Goal: Task Accomplishment & Management: Manage account settings

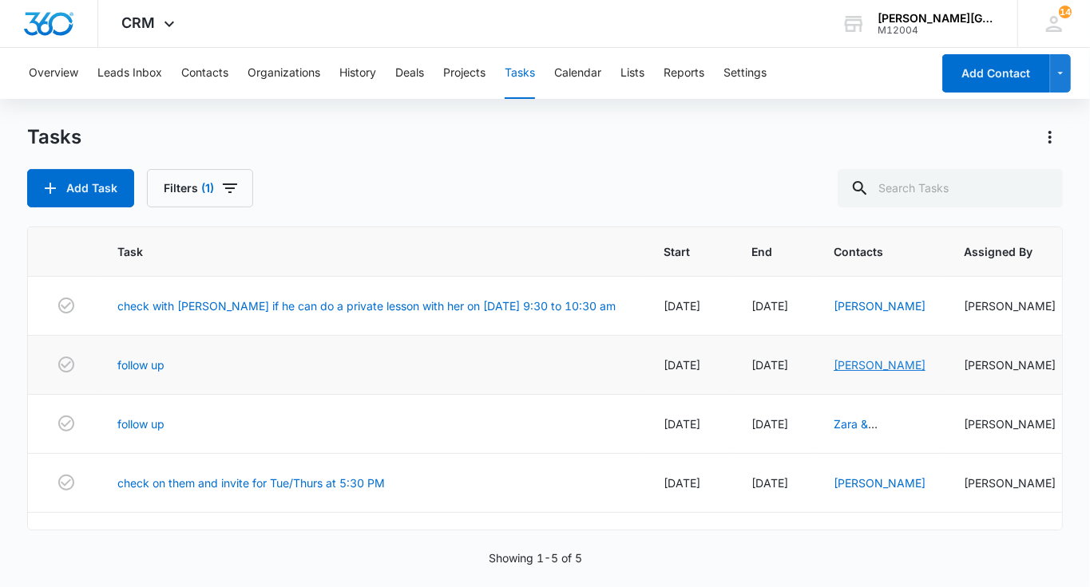
click at [833, 372] on link "[PERSON_NAME]" at bounding box center [879, 365] width 92 height 14
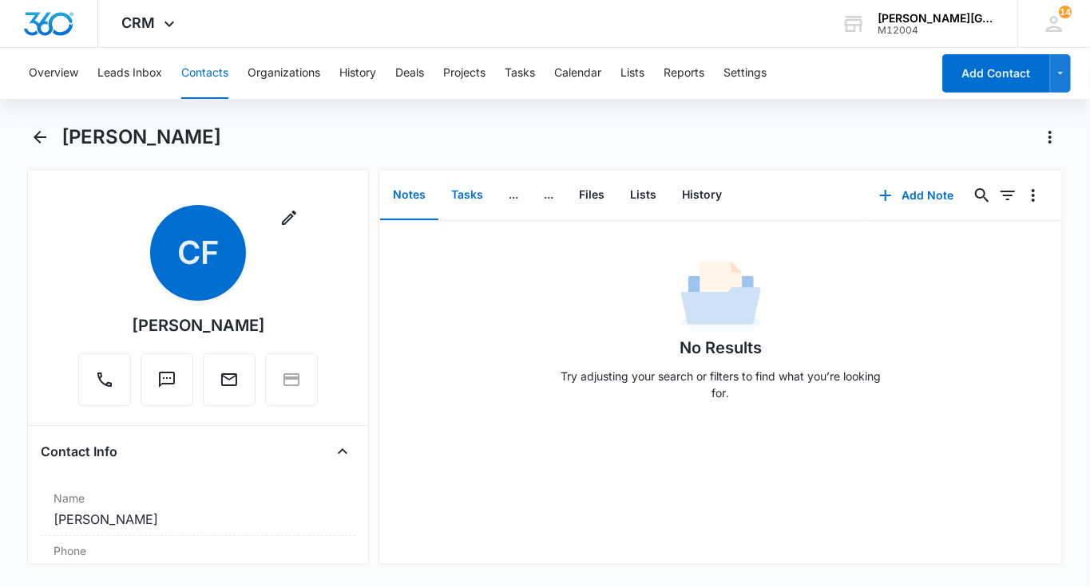
click at [467, 193] on button "Tasks" at bounding box center [466, 195] width 57 height 49
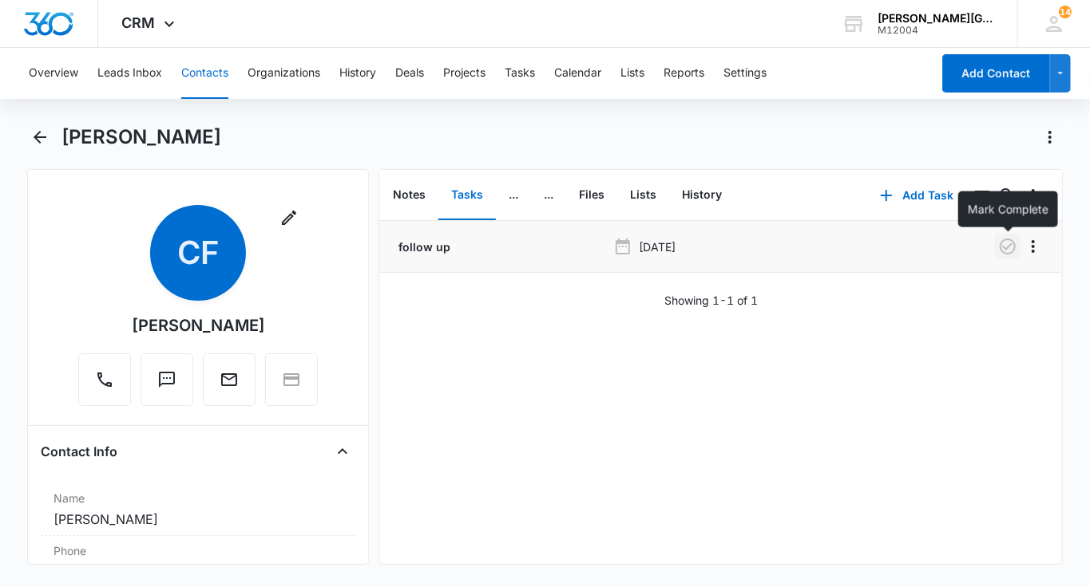
click at [1007, 246] on icon "button" at bounding box center [1007, 246] width 19 height 19
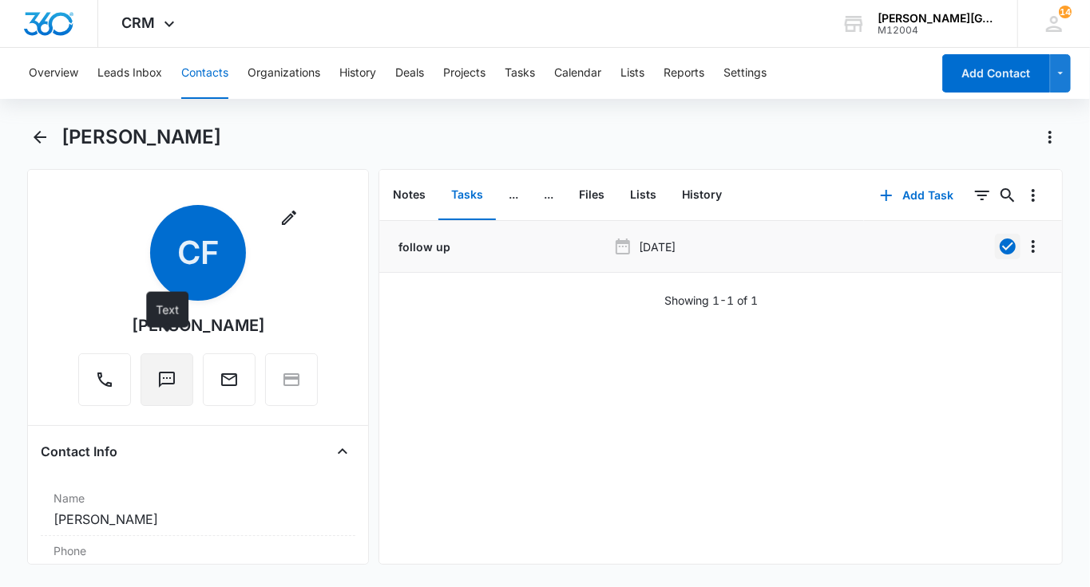
scroll to position [236, 0]
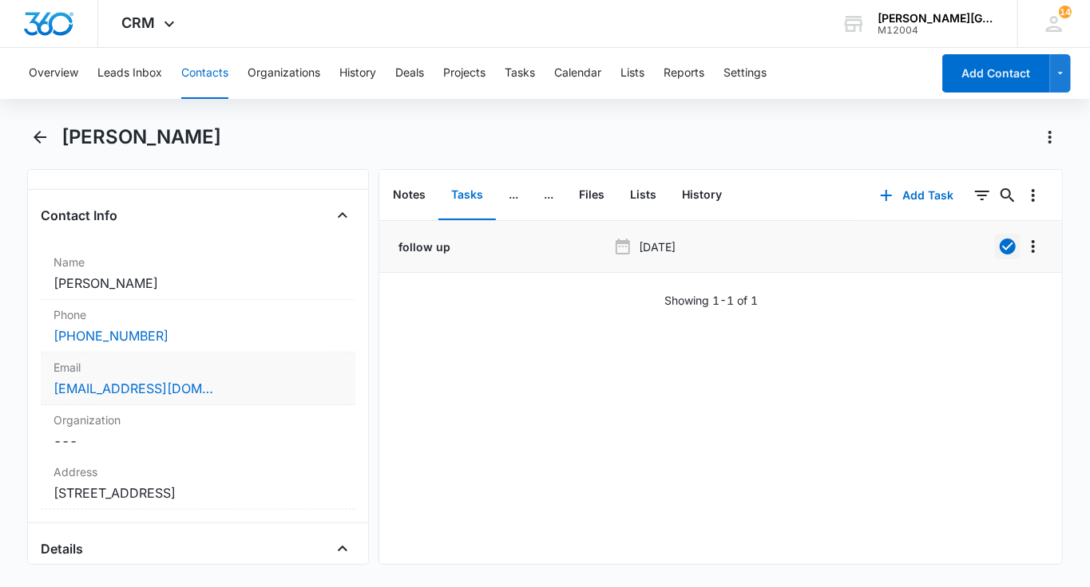
click at [254, 379] on div "[EMAIL_ADDRESS][DOMAIN_NAME]" at bounding box center [197, 388] width 289 height 19
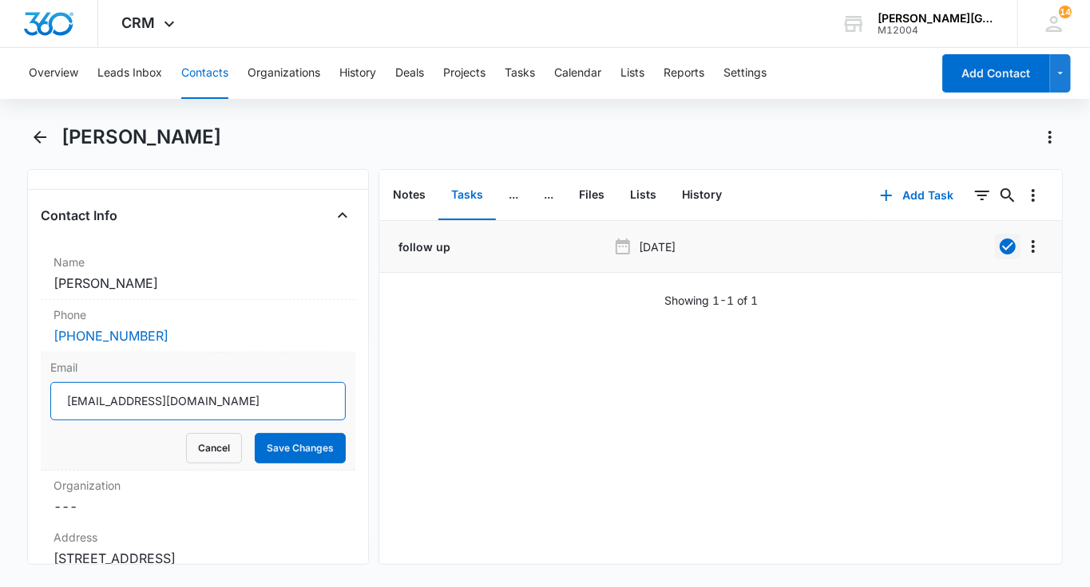
click at [166, 407] on input "[EMAIL_ADDRESS][DOMAIN_NAME]" at bounding box center [197, 401] width 295 height 38
click at [204, 450] on button "Cancel" at bounding box center [214, 448] width 56 height 30
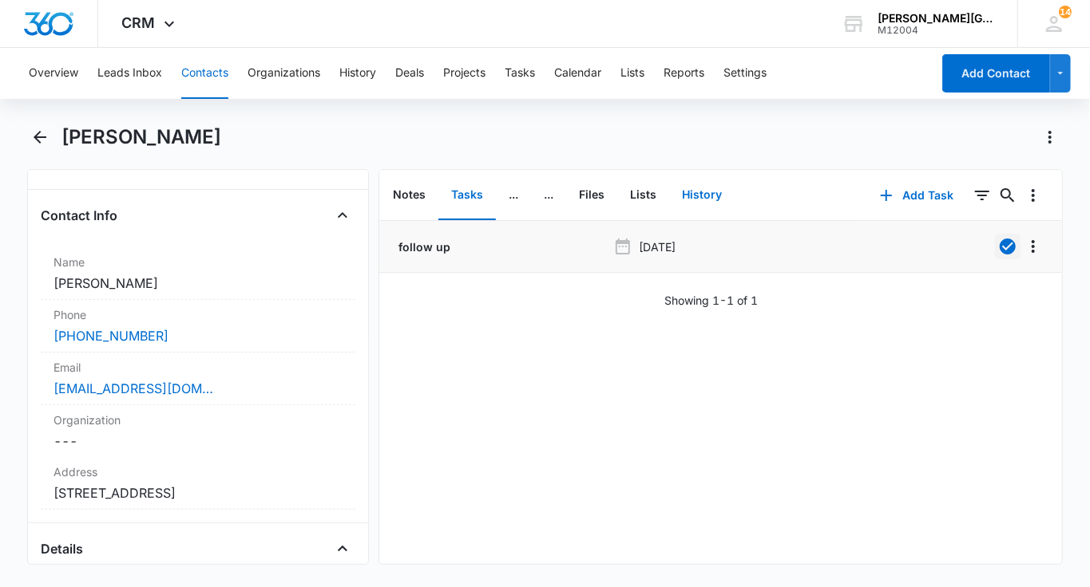
click at [716, 204] on button "History" at bounding box center [701, 195] width 65 height 49
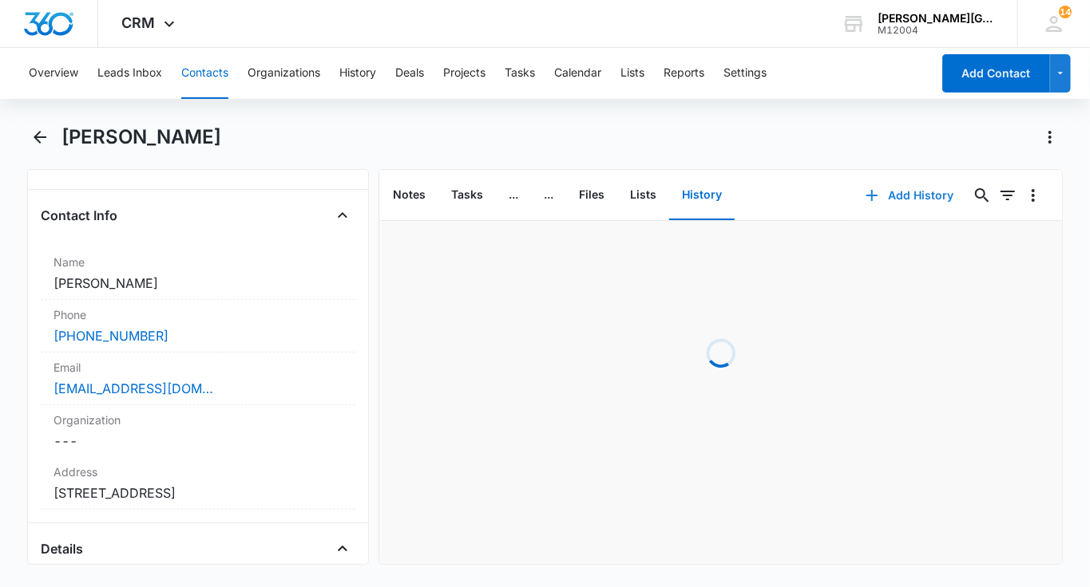
click at [925, 199] on button "Add History" at bounding box center [909, 195] width 120 height 38
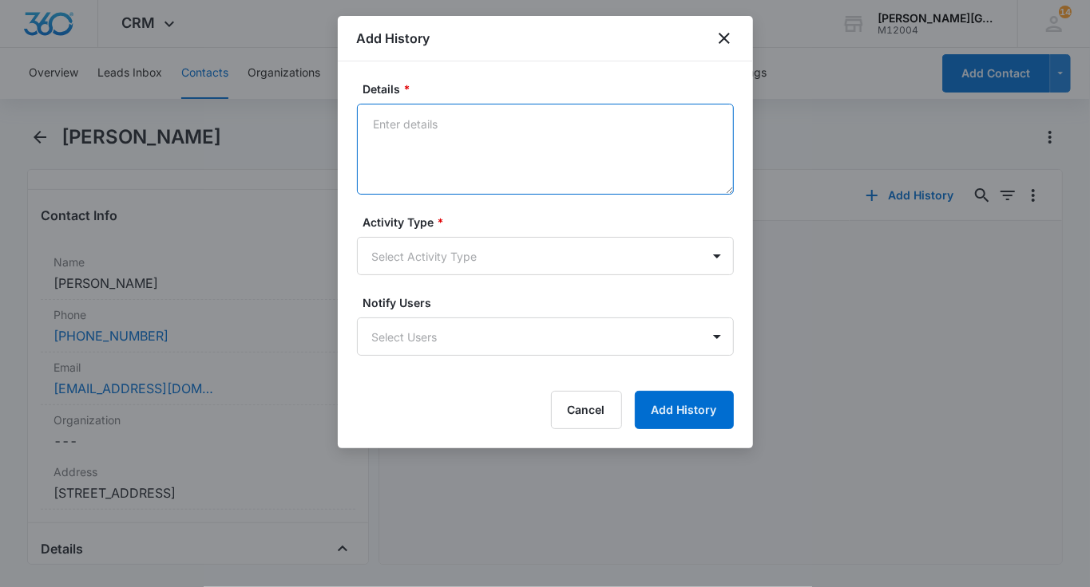
click at [496, 170] on textarea "Details *" at bounding box center [545, 149] width 377 height 91
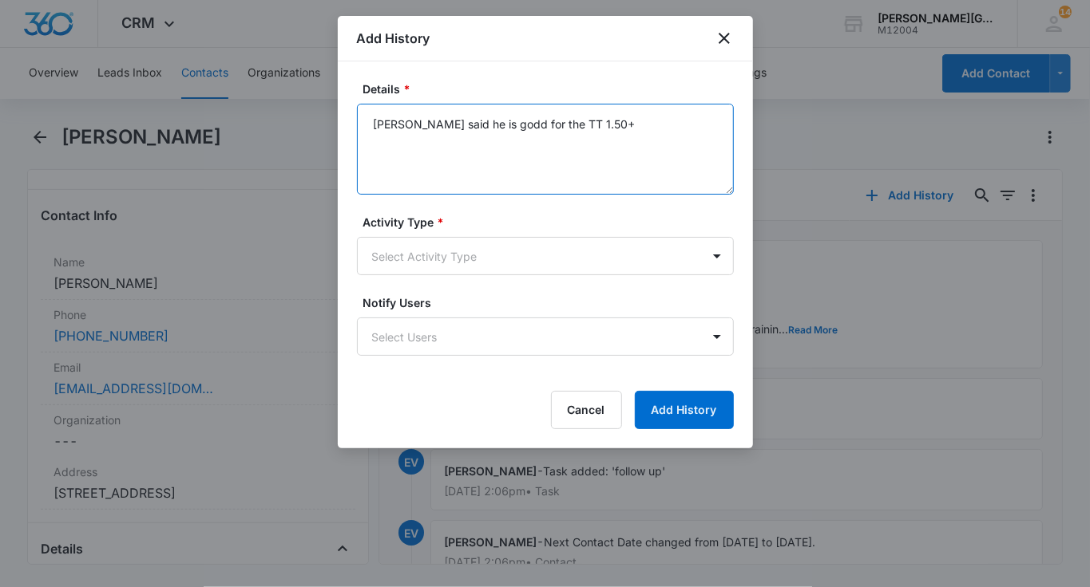
click at [481, 124] on textarea "[PERSON_NAME] said he is godd for the TT 1.50+" at bounding box center [545, 149] width 377 height 91
type textarea "[PERSON_NAME] said he is good for the TT 1.50+"
click at [433, 256] on body "CRM Apps Reputation Websites Forms CRM Email Social Shop Payments POS Content A…" at bounding box center [545, 293] width 1090 height 587
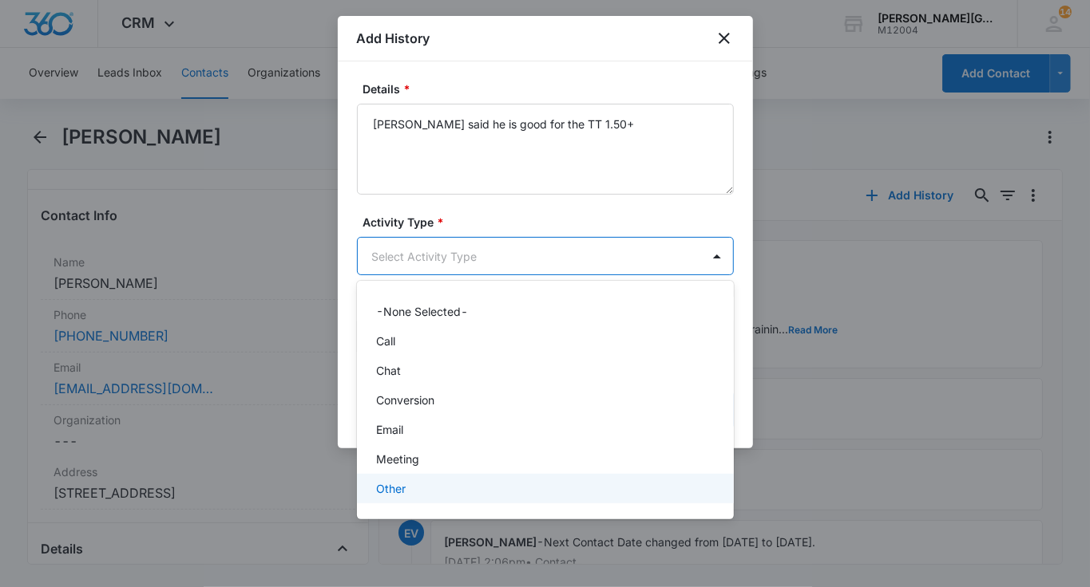
click at [405, 481] on p "Other" at bounding box center [391, 489] width 30 height 17
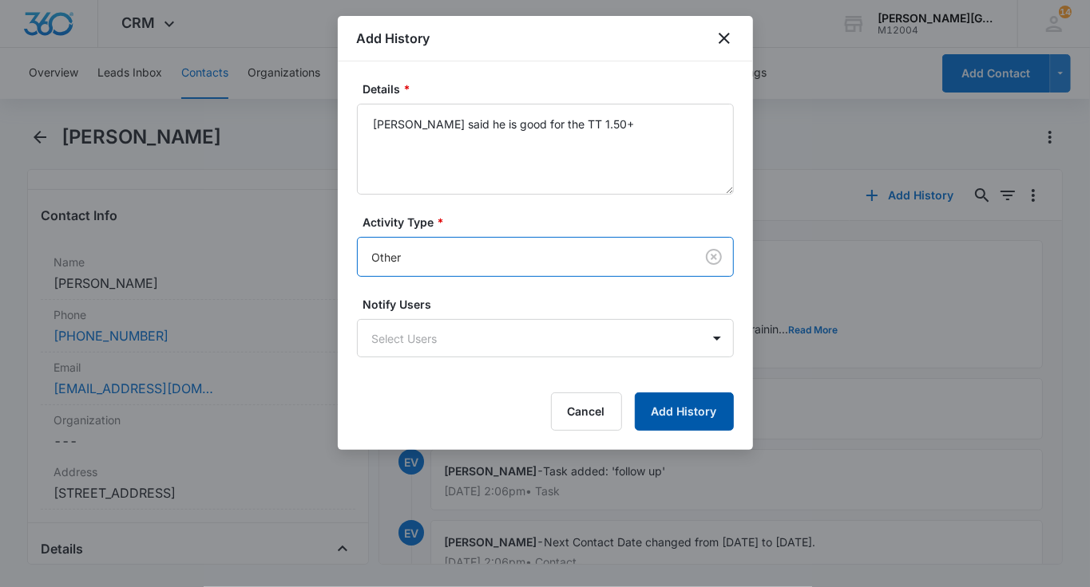
click at [691, 398] on button "Add History" at bounding box center [684, 412] width 99 height 38
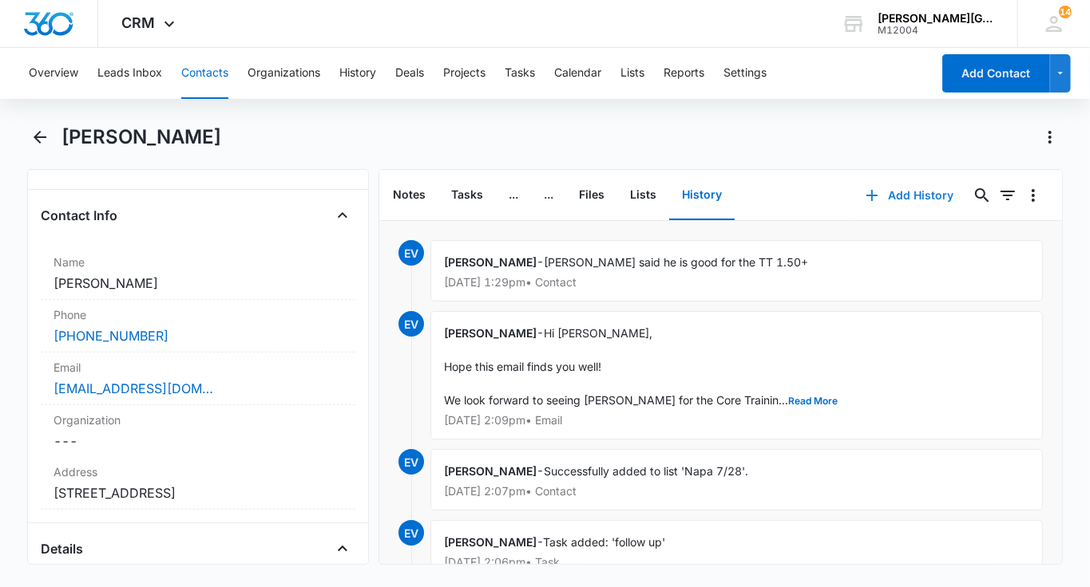
click at [876, 195] on icon "button" at bounding box center [871, 195] width 11 height 11
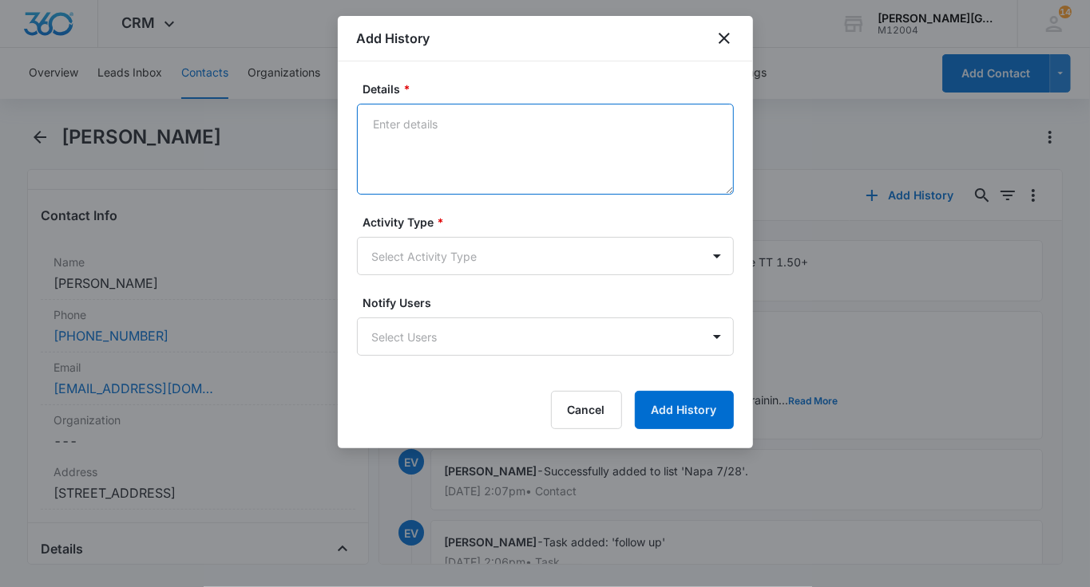
click at [495, 153] on textarea "Details *" at bounding box center [545, 149] width 377 height 91
paste textarea "Hi [PERSON_NAME], Hope you are having a wonderful [DATE]! [PERSON_NAME] had the…"
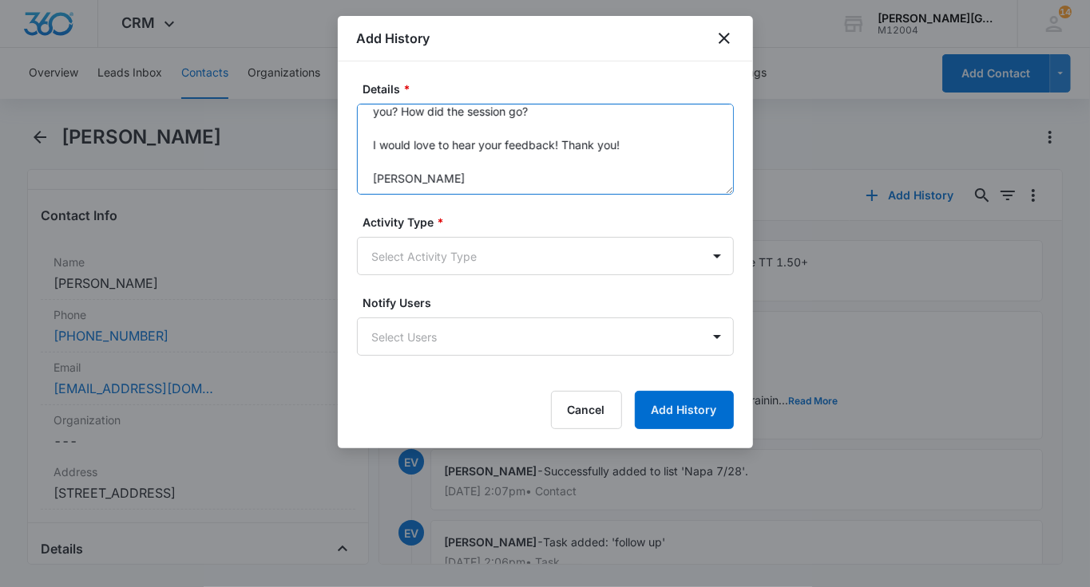
scroll to position [168, 0]
type textarea "Hi [PERSON_NAME], Hope you are having a wonderful [DATE]! [PERSON_NAME] had the…"
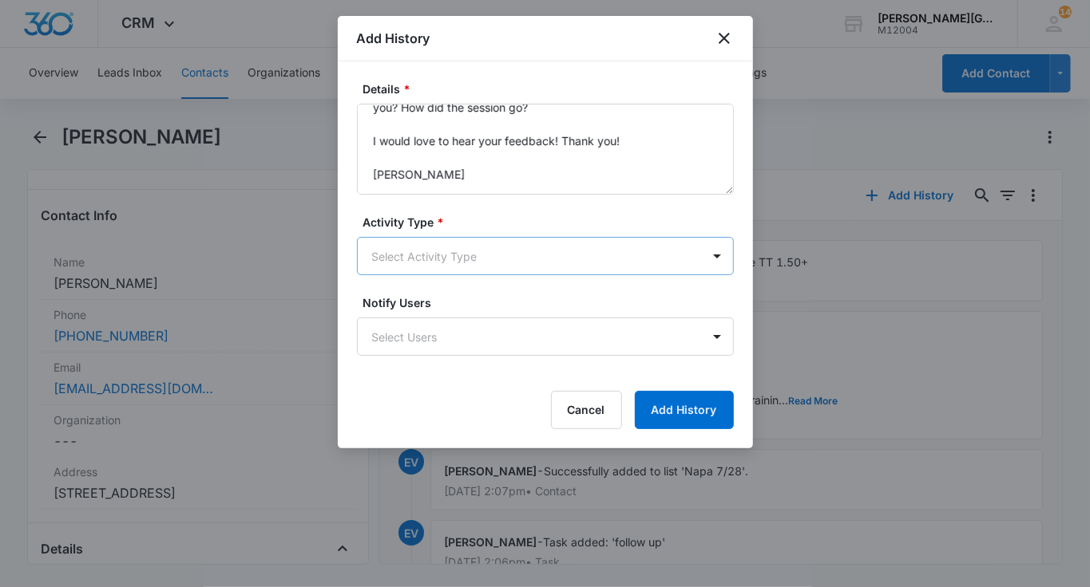
click at [441, 243] on body "CRM Apps Reputation Websites Forms CRM Email Social Shop Payments POS Content A…" at bounding box center [545, 293] width 1090 height 587
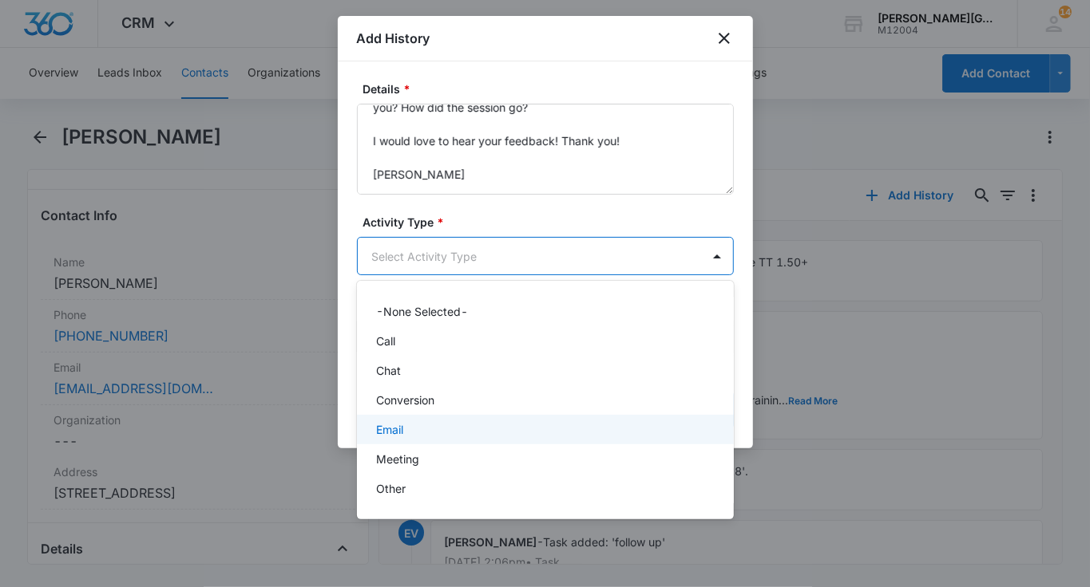
click at [391, 438] on div "Email" at bounding box center [545, 430] width 377 height 30
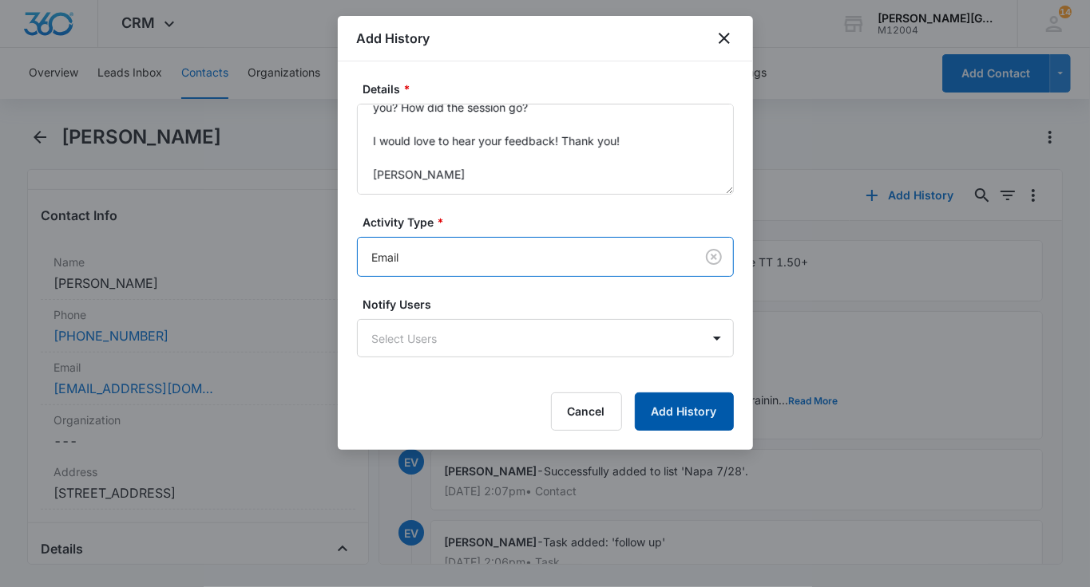
click at [645, 429] on button "Add History" at bounding box center [684, 412] width 99 height 38
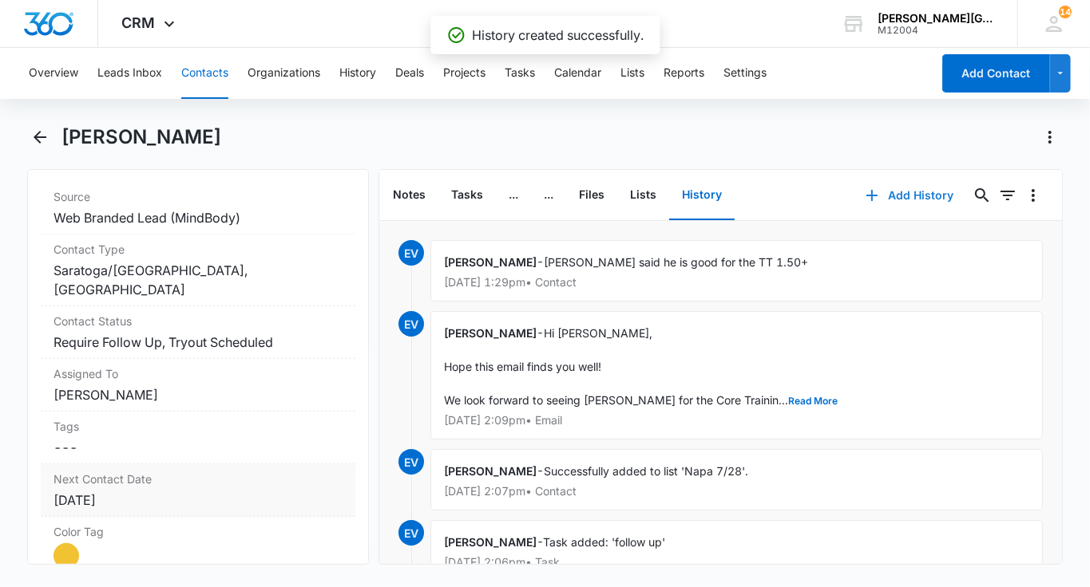
scroll to position [748, 0]
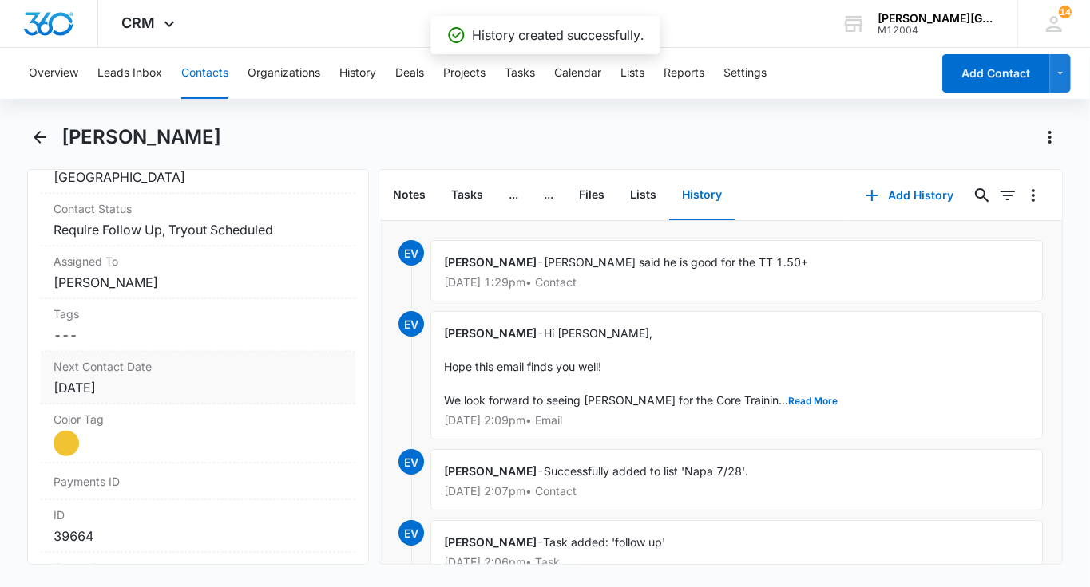
click at [117, 378] on div "[DATE]" at bounding box center [197, 387] width 289 height 19
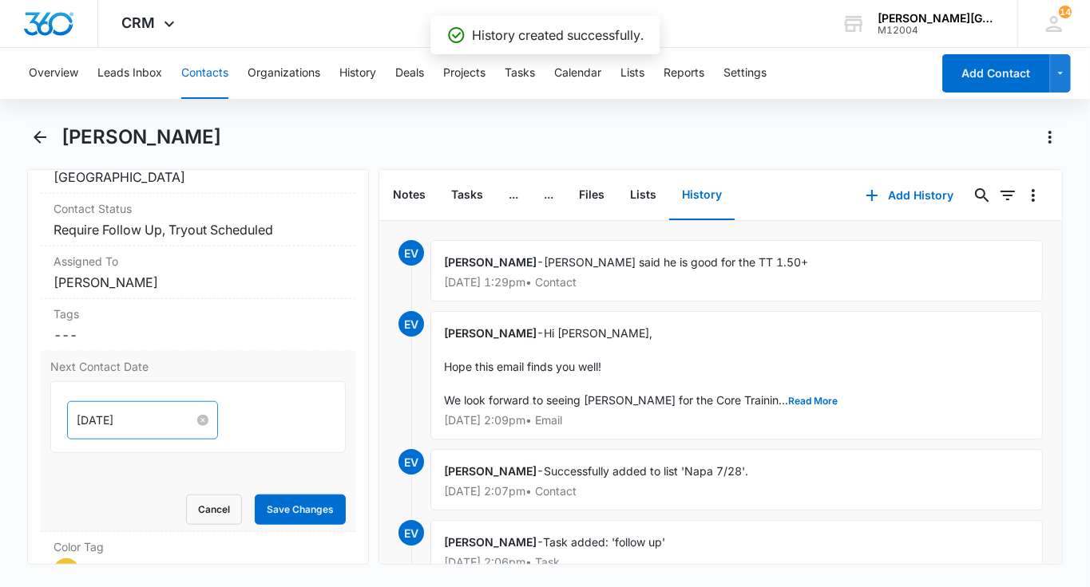
click at [107, 412] on input "[DATE]" at bounding box center [135, 421] width 117 height 18
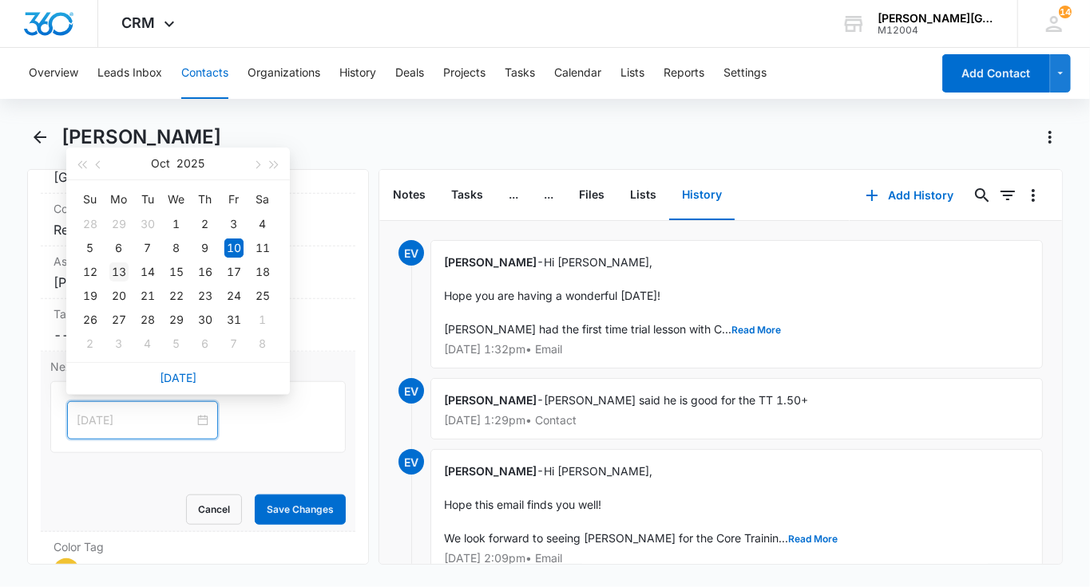
type input "[DATE]"
click at [123, 271] on div "13" at bounding box center [118, 272] width 19 height 19
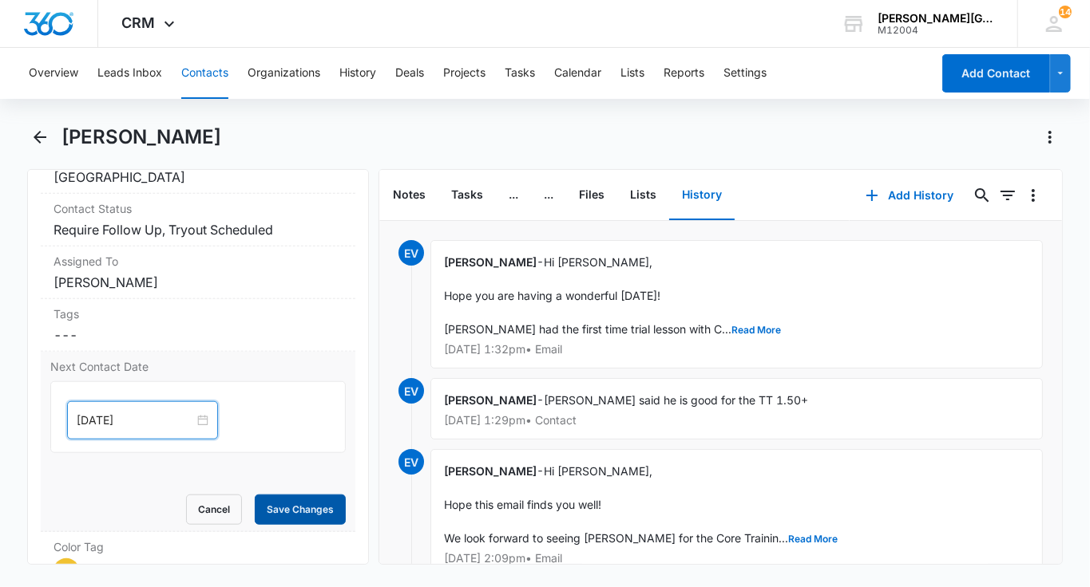
click at [321, 512] on button "Save Changes" at bounding box center [300, 510] width 91 height 30
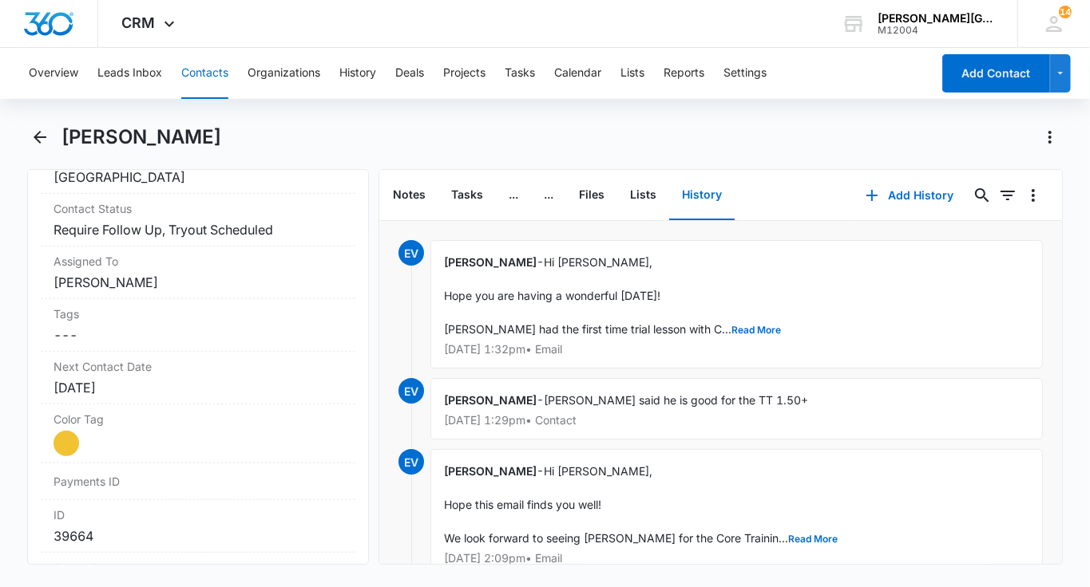
click at [215, 80] on button "Contacts" at bounding box center [204, 73] width 47 height 51
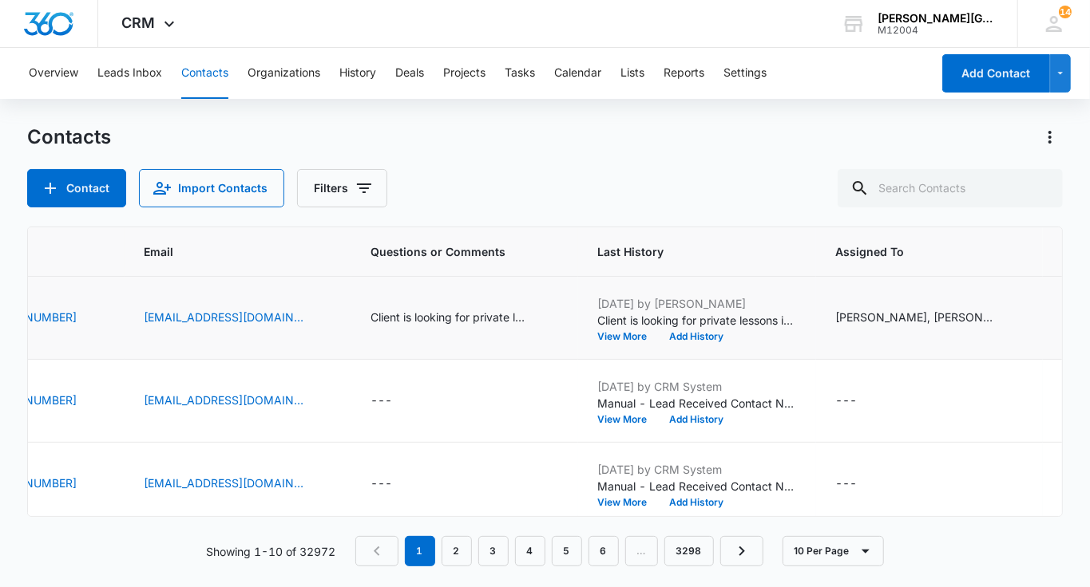
scroll to position [0, 422]
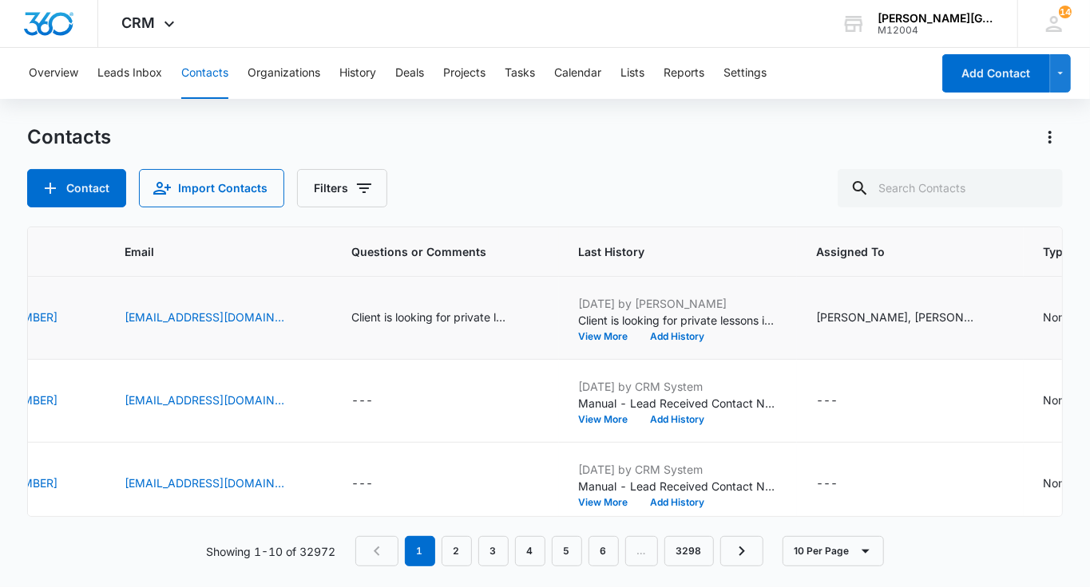
click at [601, 328] on div "[DATE] by [PERSON_NAME] Client is looking for private lessons in [PERSON_NAME] …" at bounding box center [678, 318] width 200 height 46
click at [581, 334] on button "View More" at bounding box center [608, 337] width 61 height 10
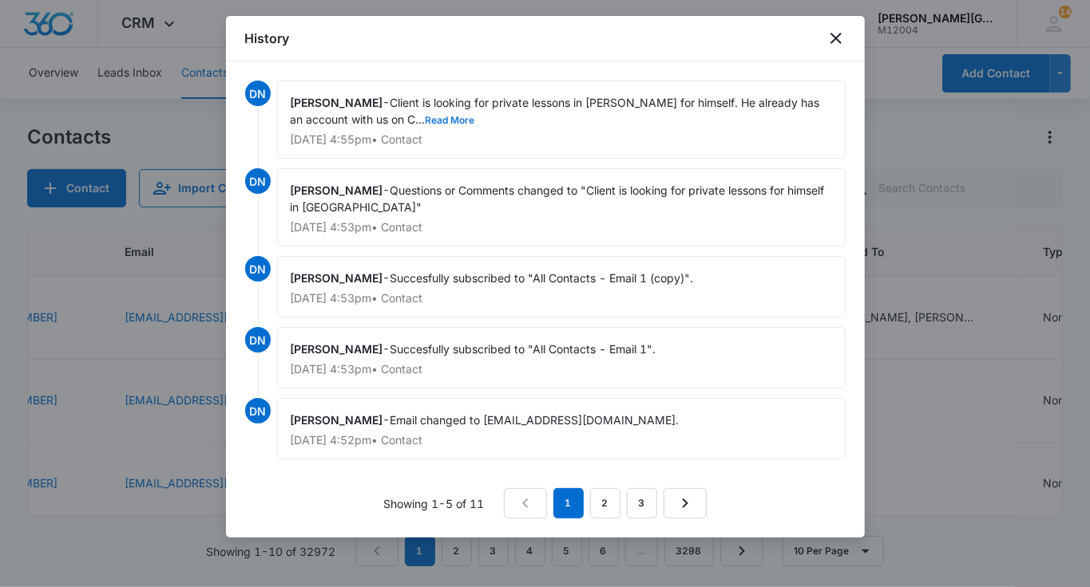
click at [425, 121] on button "Read More" at bounding box center [449, 121] width 49 height 10
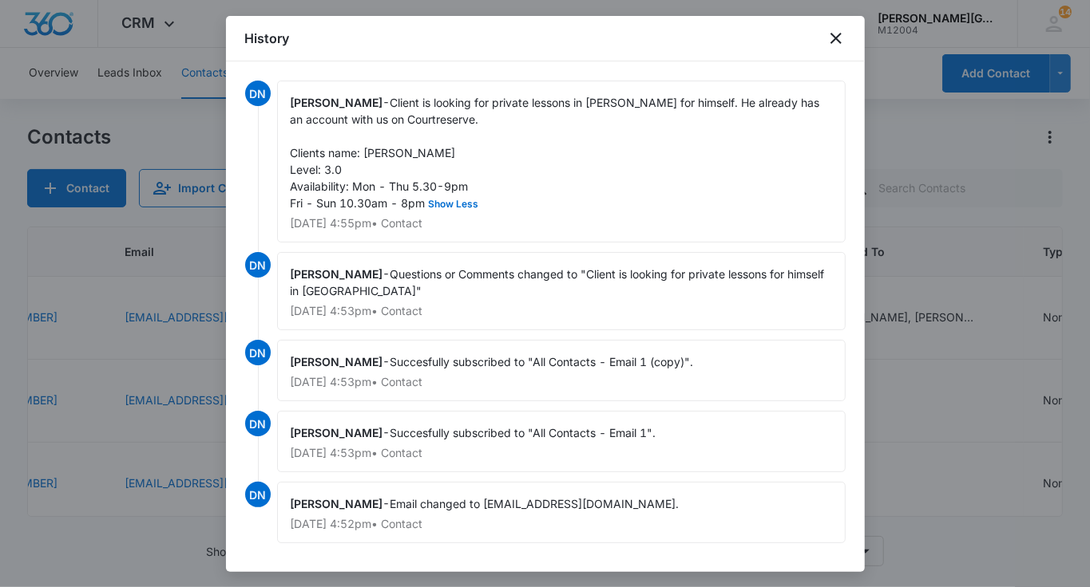
click at [891, 299] on div at bounding box center [545, 293] width 1090 height 587
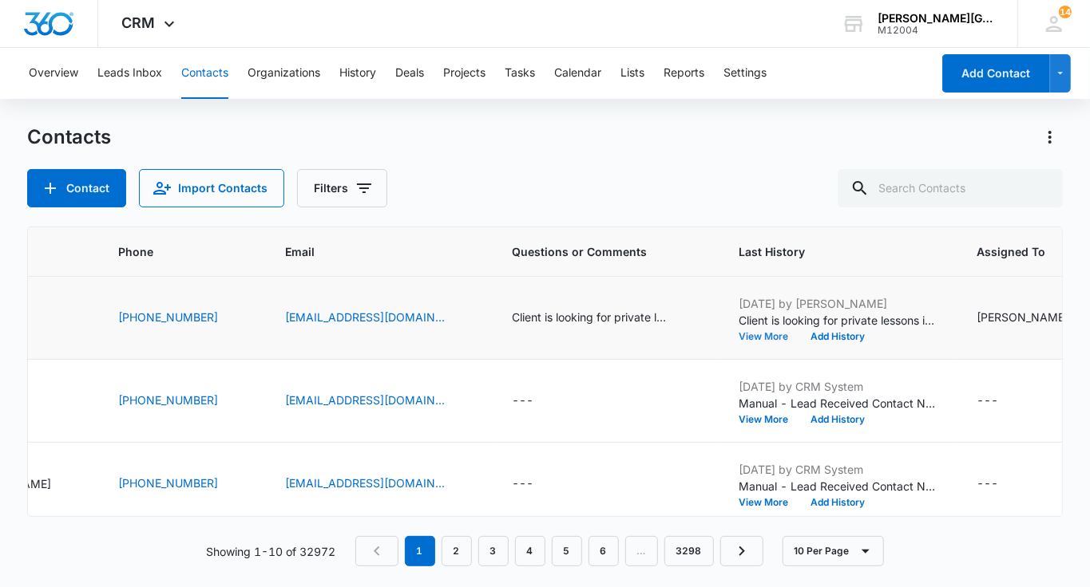
scroll to position [0, 0]
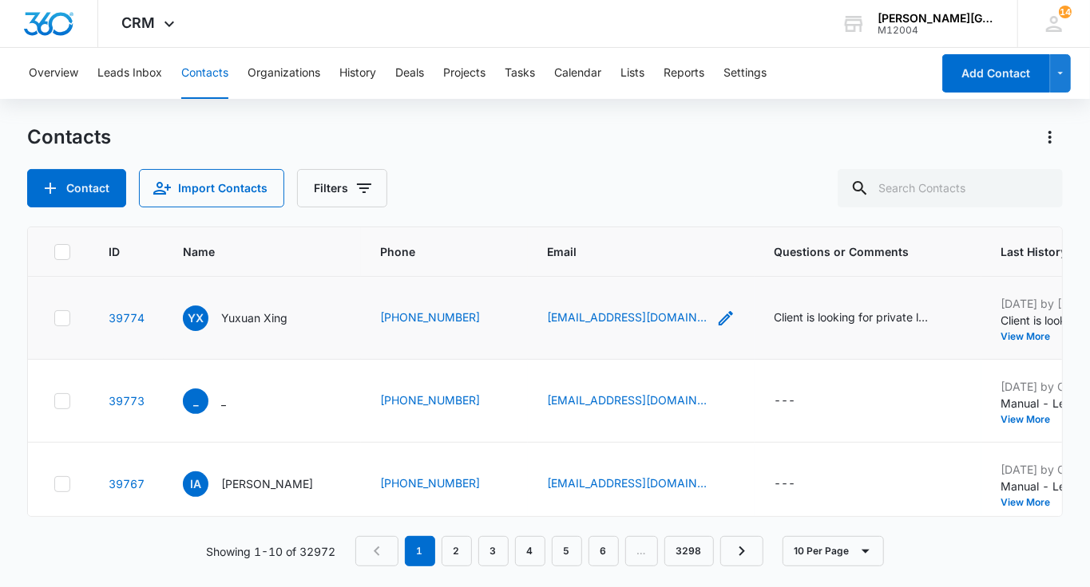
click at [718, 320] on icon "Email - xingcc20@gmail.com - Select to Edit Field" at bounding box center [725, 318] width 14 height 14
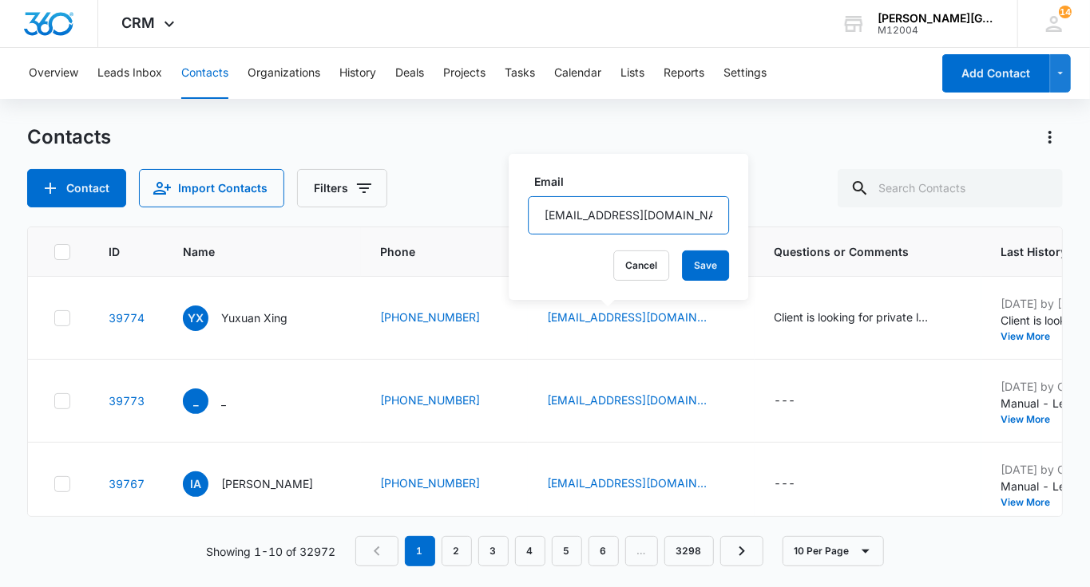
click at [564, 209] on input "[EMAIL_ADDRESS][DOMAIN_NAME]" at bounding box center [628, 215] width 201 height 38
click at [613, 270] on button "Cancel" at bounding box center [641, 266] width 56 height 30
